Goal: Transaction & Acquisition: Subscribe to service/newsletter

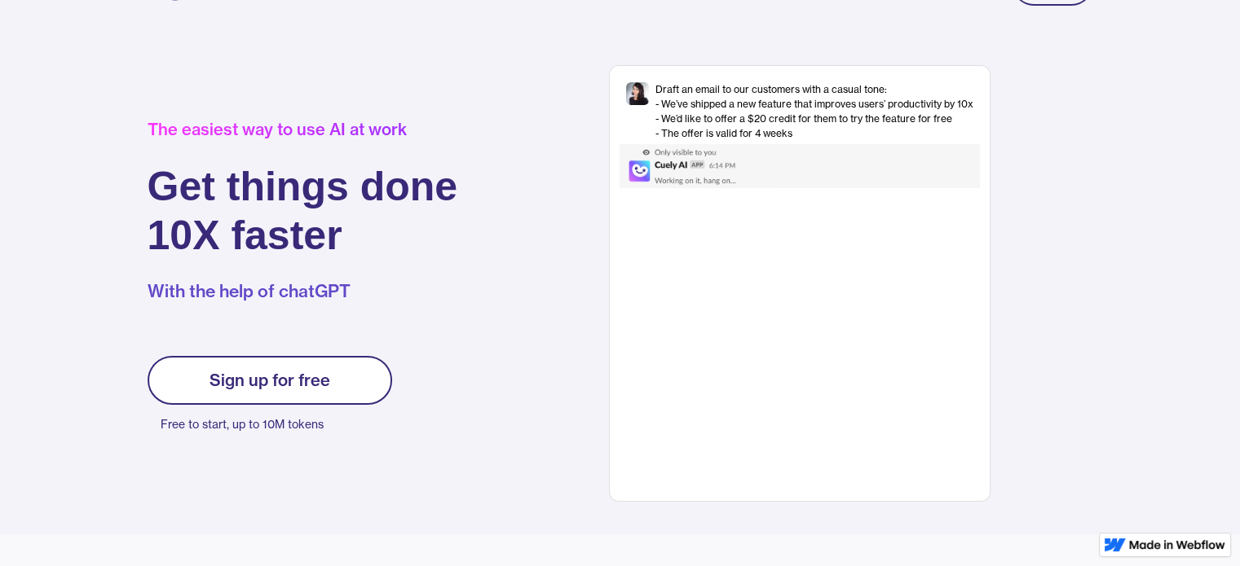
scroll to position [82, 0]
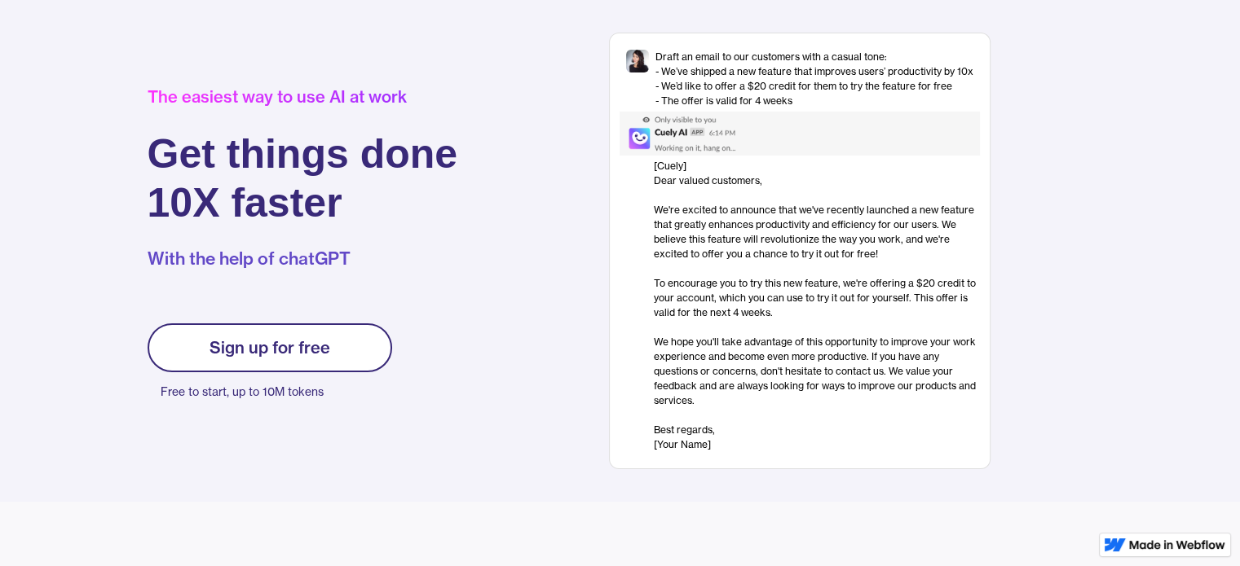
click at [313, 346] on div "Sign up for free" at bounding box center [269, 348] width 121 height 20
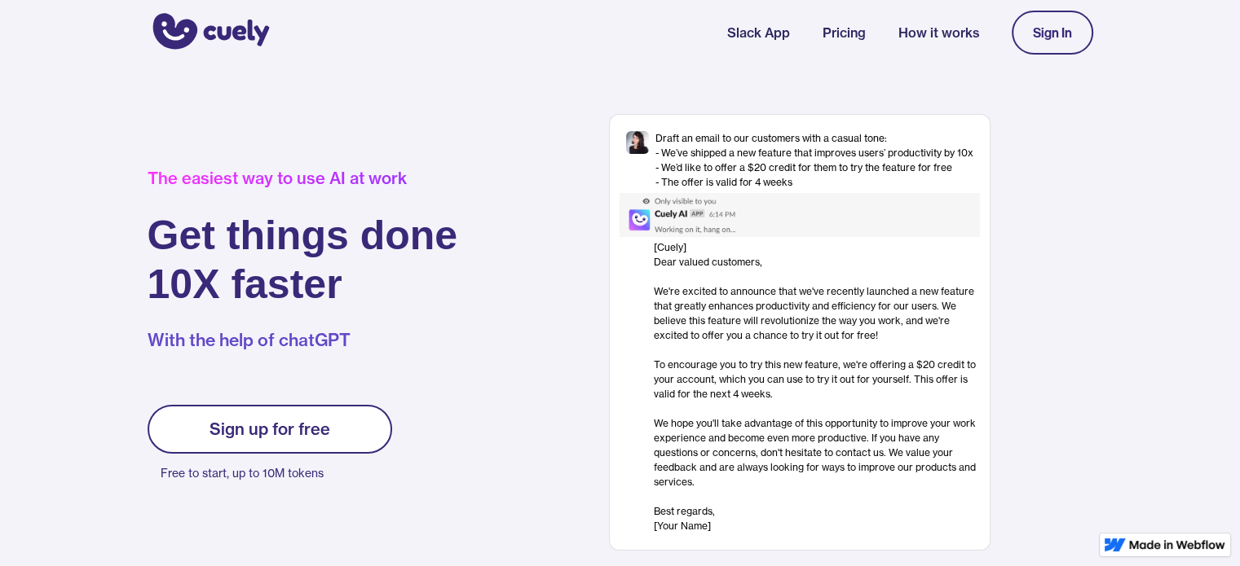
click at [338, 433] on link "Sign up for free" at bounding box center [270, 429] width 245 height 49
click at [1053, 20] on link "Sign In" at bounding box center [1053, 33] width 82 height 44
click at [239, 19] on img "home" at bounding box center [209, 33] width 122 height 44
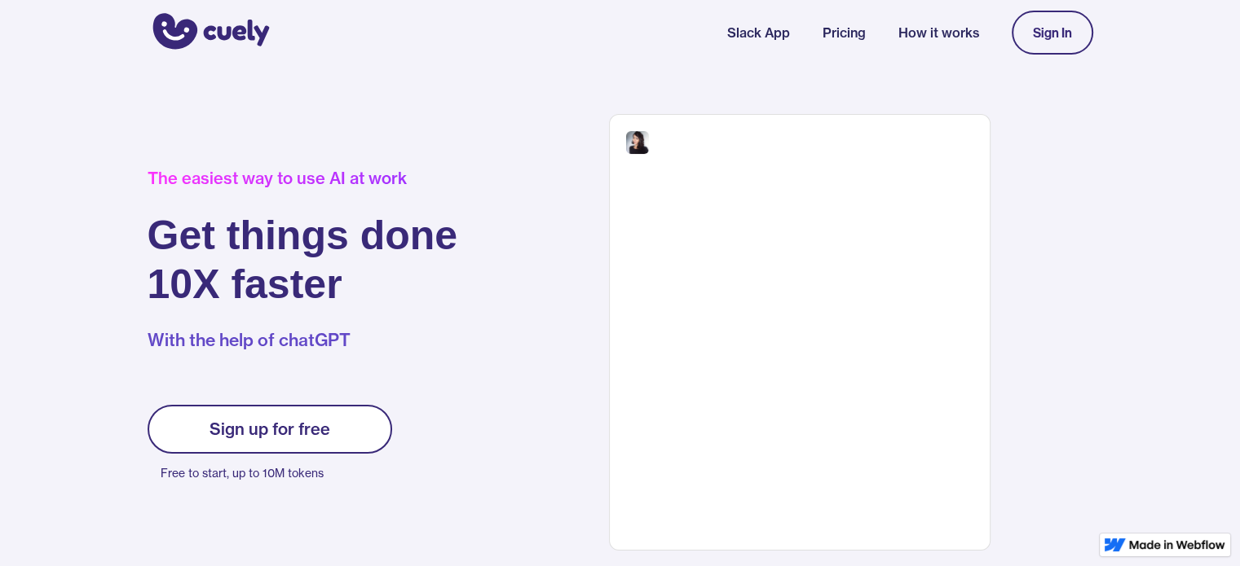
click at [933, 35] on link "How it works" at bounding box center [938, 33] width 81 height 20
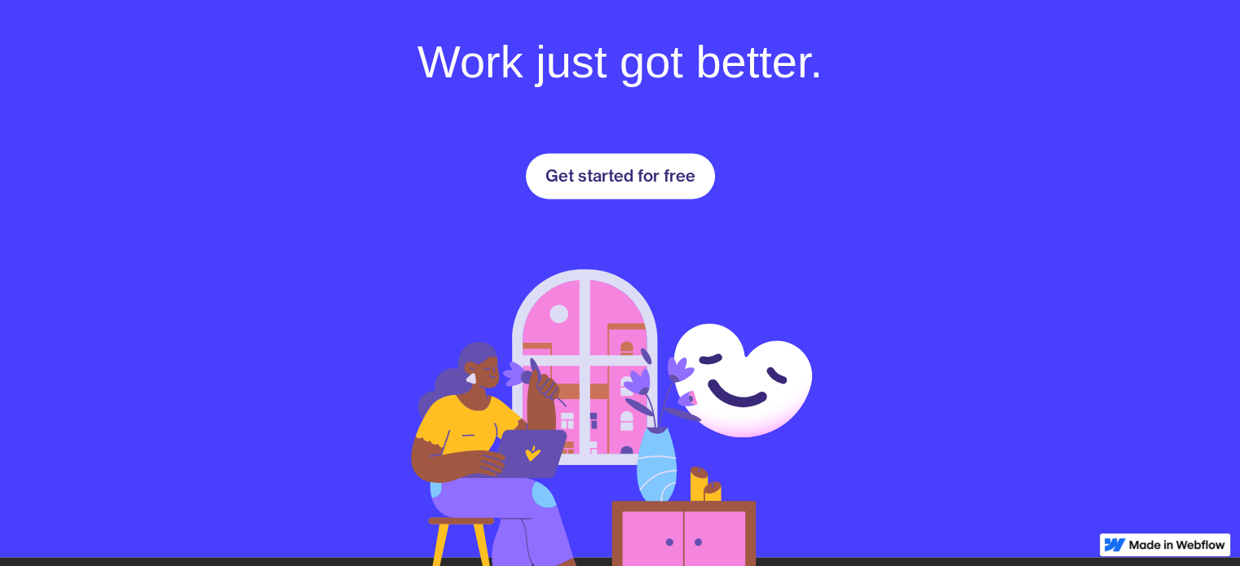
scroll to position [2216, 0]
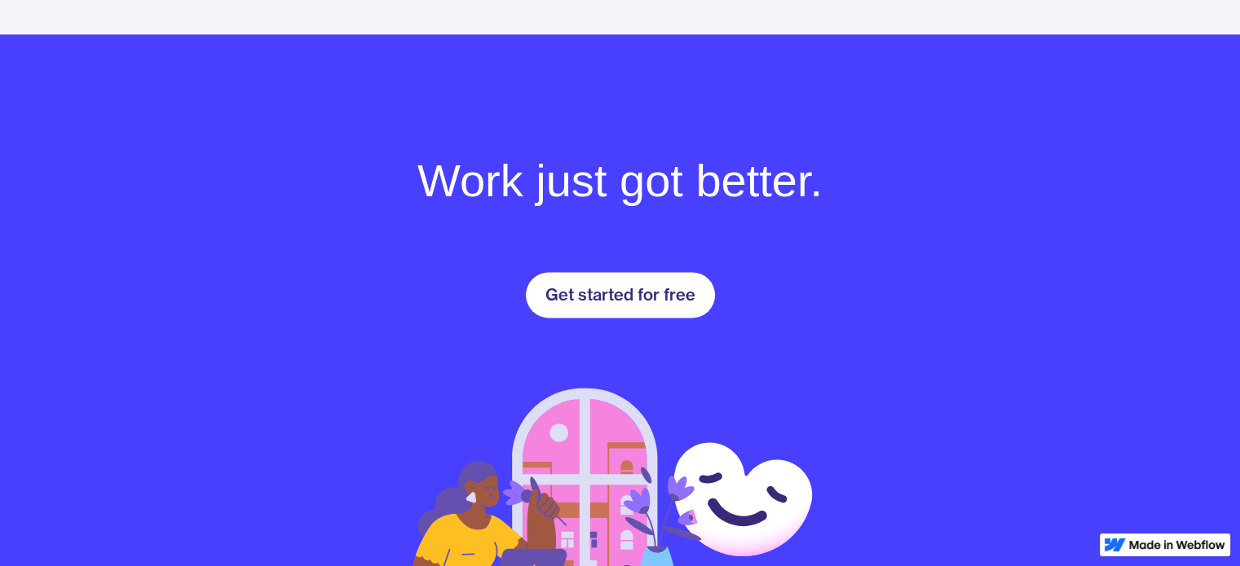
click at [649, 279] on link "Get started for free" at bounding box center [620, 295] width 189 height 46
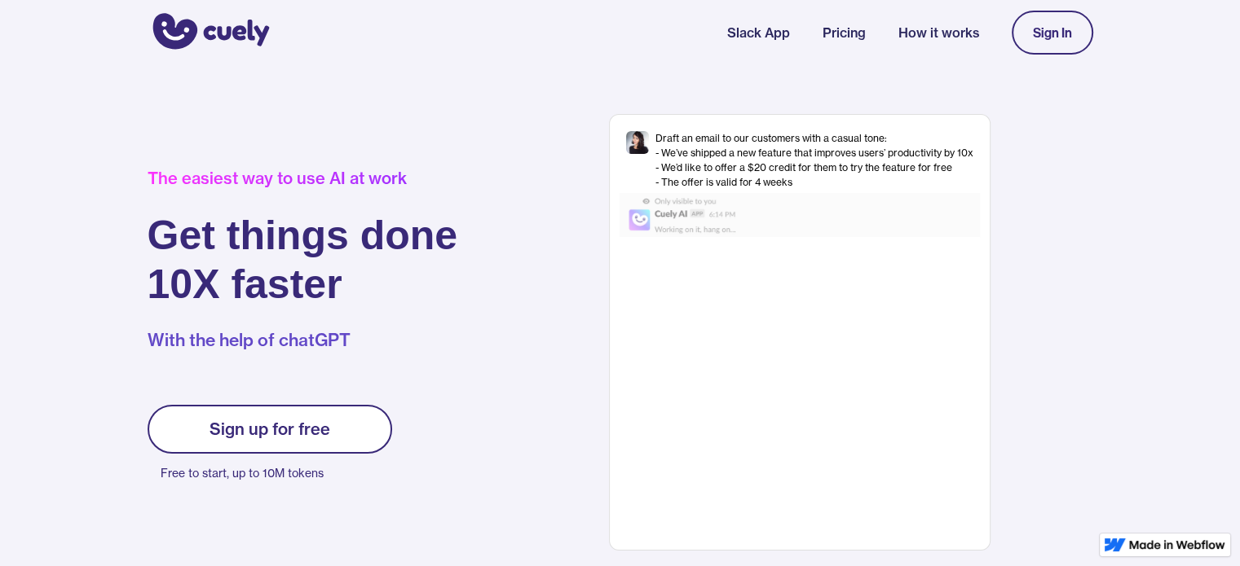
click at [343, 425] on link "Sign up for free" at bounding box center [270, 429] width 245 height 49
